Goal: Task Accomplishment & Management: Complete application form

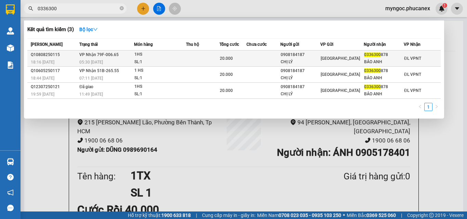
type input "0336300"
click at [183, 56] on div "1HS" at bounding box center [159, 55] width 51 height 8
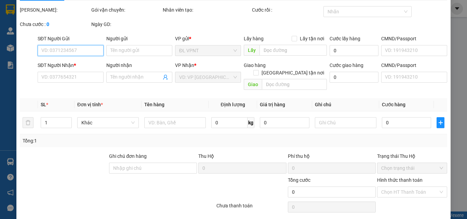
type input "0908184187"
type input "CHỊ LÝ"
type input "0336300878"
type input "BẢO ANH"
type input "20.000"
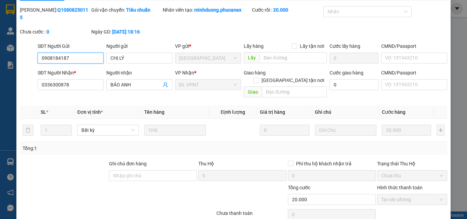
scroll to position [35, 0]
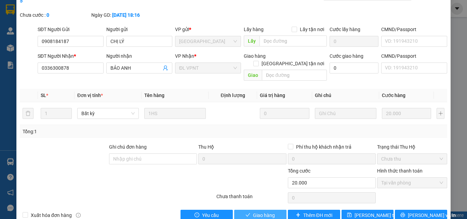
click at [263, 212] on span "Giao hàng" at bounding box center [264, 216] width 22 height 8
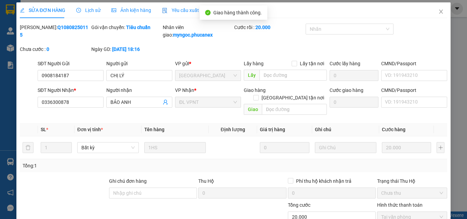
scroll to position [0, 0]
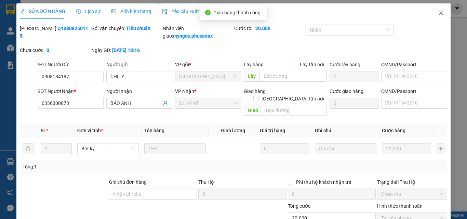
click at [439, 13] on icon "close" at bounding box center [440, 12] width 5 height 5
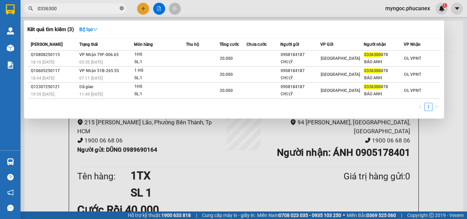
click at [121, 9] on icon "close-circle" at bounding box center [122, 8] width 4 height 4
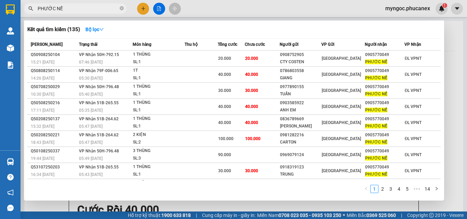
type input "PHƯỚC NẾ"
click at [121, 7] on icon "close-circle" at bounding box center [122, 8] width 4 height 4
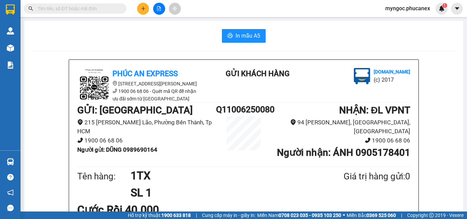
click at [107, 9] on input "text" at bounding box center [78, 9] width 81 height 8
paste input "795588462"
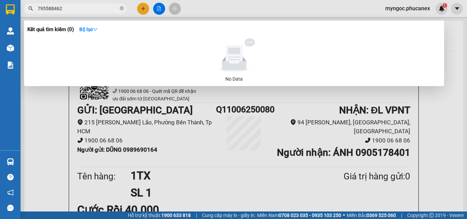
click at [38, 9] on input "795588462" at bounding box center [78, 9] width 81 height 8
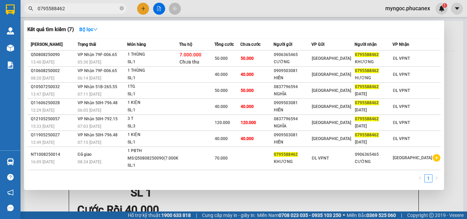
type input "0795588462"
